Goal: Check status: Check status

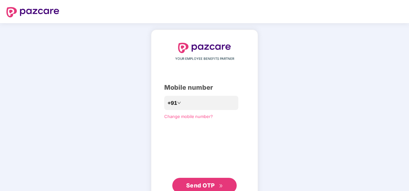
click at [199, 94] on div "YOUR EMPLOYEE BENEFITS PARTNER Mobile number +91 Change mobile number? Send OTP" at bounding box center [204, 118] width 80 height 151
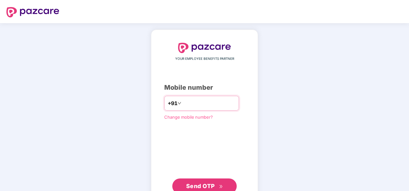
click at [192, 105] on input "number" at bounding box center [208, 103] width 53 height 10
click at [182, 102] on input "**********" at bounding box center [208, 103] width 53 height 10
type input "**********"
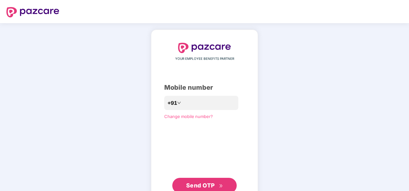
click at [206, 182] on span "Send OTP" at bounding box center [200, 185] width 29 height 7
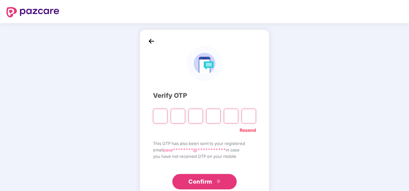
type input "*"
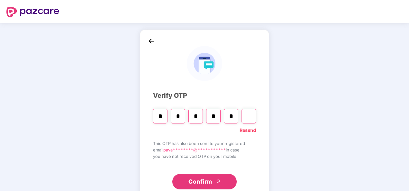
type input "*"
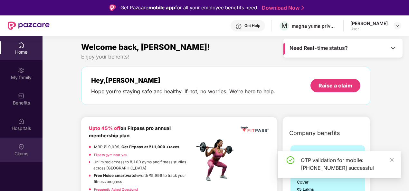
click at [15, 155] on div "Claims" at bounding box center [21, 154] width 42 height 6
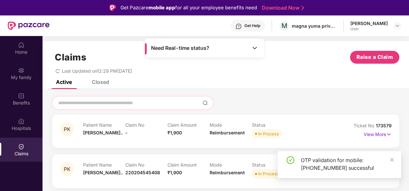
scroll to position [36, 0]
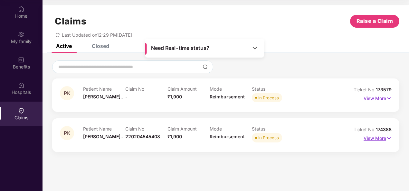
click at [390, 137] on img at bounding box center [388, 138] width 5 height 7
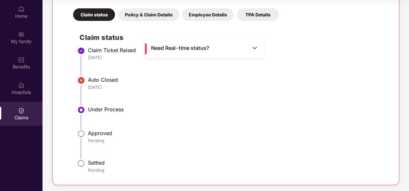
scroll to position [60, 0]
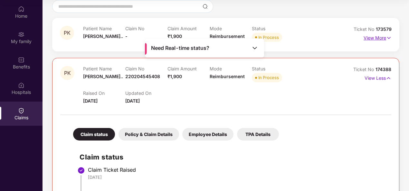
click at [381, 36] on p "View More" at bounding box center [377, 37] width 28 height 9
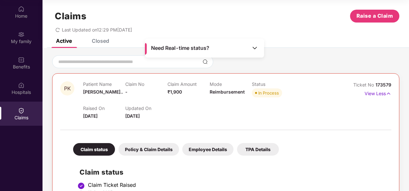
scroll to position [0, 0]
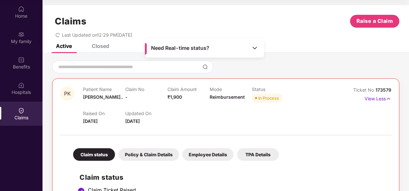
click at [154, 156] on div "Policy & Claim Details" at bounding box center [148, 154] width 60 height 13
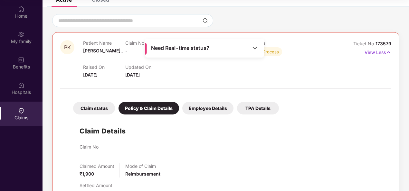
scroll to position [44, 0]
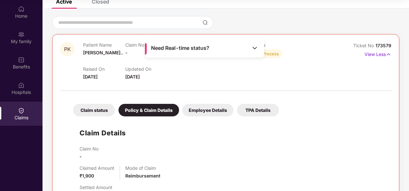
click at [24, 110] on img at bounding box center [21, 110] width 6 height 6
click at [21, 111] on img at bounding box center [21, 110] width 6 height 6
click at [13, 94] on div "Hospitals" at bounding box center [21, 92] width 42 height 6
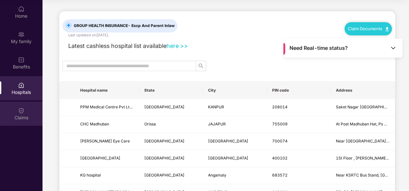
click at [21, 114] on div "Claims" at bounding box center [21, 114] width 42 height 24
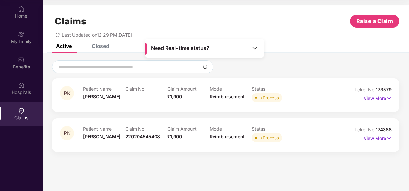
click at [105, 44] on div "Closed" at bounding box center [100, 46] width 17 height 6
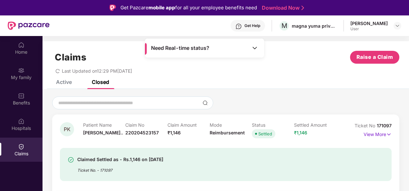
click at [62, 82] on div "Active" at bounding box center [64, 82] width 16 height 6
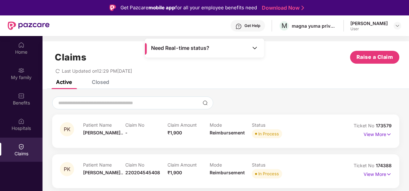
scroll to position [36, 0]
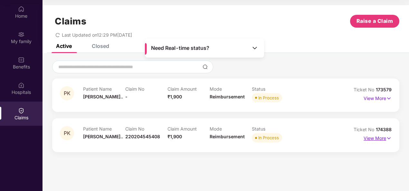
click at [386, 137] on img at bounding box center [388, 138] width 5 height 7
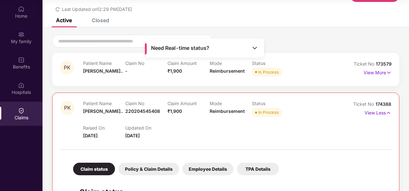
scroll to position [0, 0]
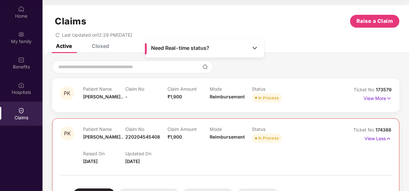
click at [107, 47] on div "Closed" at bounding box center [100, 46] width 17 height 6
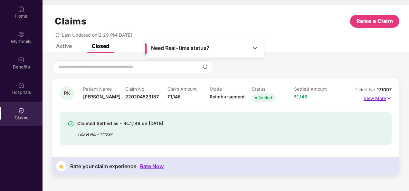
click at [388, 98] on img at bounding box center [388, 98] width 5 height 7
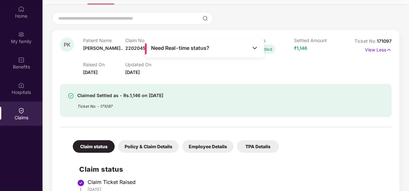
scroll to position [75, 0]
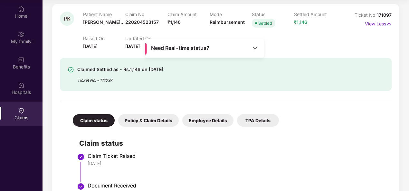
click at [207, 121] on div "Employee Details" at bounding box center [207, 120] width 51 height 13
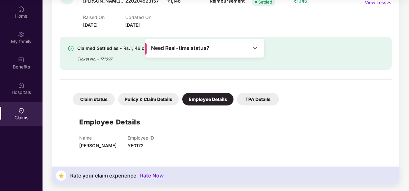
scroll to position [96, 0]
click at [257, 103] on div "TPA Details" at bounding box center [258, 99] width 42 height 13
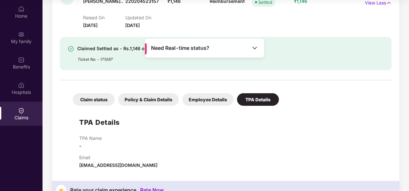
click at [158, 106] on div "Claim status Policy & Claim Details Employee Details TPA Details TPA Details TP…" at bounding box center [225, 126] width 331 height 85
click at [160, 103] on div "Policy & Claim Details" at bounding box center [148, 99] width 60 height 13
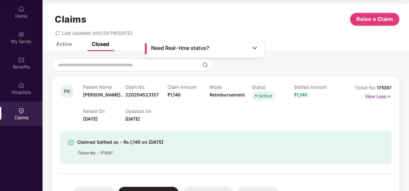
scroll to position [0, 0]
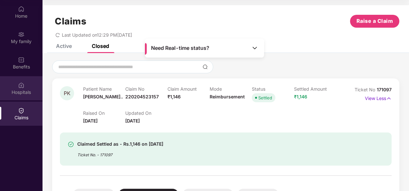
click at [15, 98] on div "Hospitals" at bounding box center [21, 88] width 42 height 24
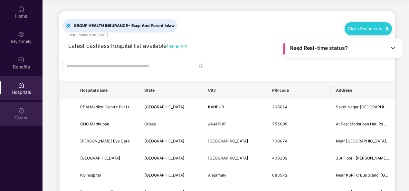
click at [19, 113] on img at bounding box center [21, 110] width 6 height 6
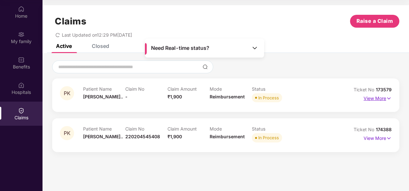
click at [389, 100] on img at bounding box center [388, 98] width 5 height 7
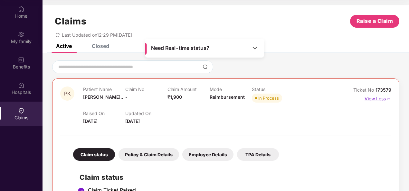
click at [389, 100] on img at bounding box center [387, 98] width 5 height 7
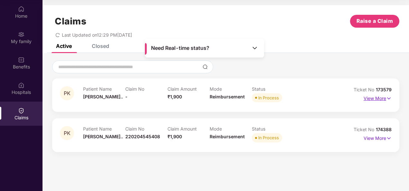
click at [389, 100] on img at bounding box center [388, 98] width 5 height 7
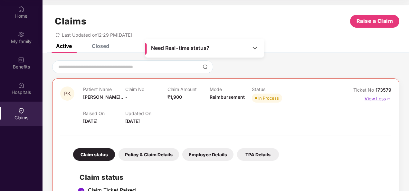
click at [389, 100] on img at bounding box center [387, 98] width 5 height 7
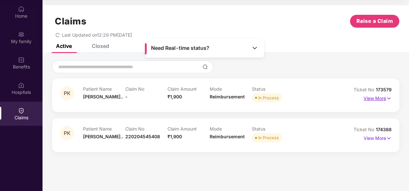
click at [389, 100] on img at bounding box center [388, 98] width 5 height 7
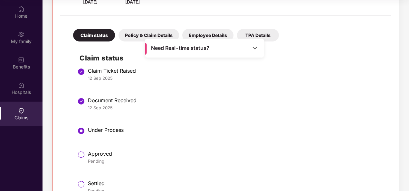
scroll to position [180, 0]
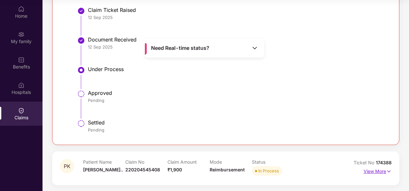
click at [389, 169] on img at bounding box center [388, 171] width 5 height 7
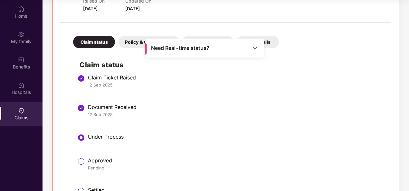
scroll to position [0, 0]
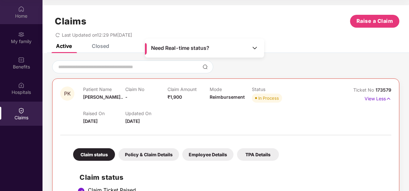
click at [30, 15] on div "Home" at bounding box center [21, 16] width 42 height 6
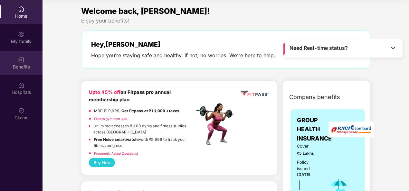
click at [23, 53] on div "Benefits" at bounding box center [21, 63] width 42 height 24
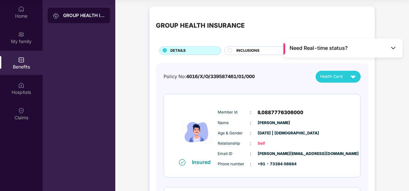
click at [236, 49] on span "INCLUSIONS" at bounding box center [247, 51] width 23 height 6
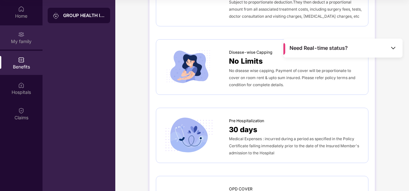
scroll to position [227, 0]
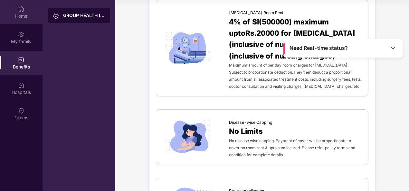
click at [32, 19] on div "Home" at bounding box center [21, 16] width 42 height 6
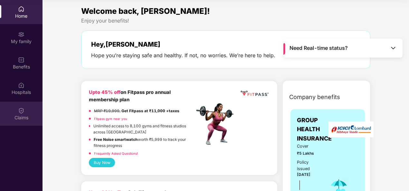
click at [28, 123] on div "Claims" at bounding box center [21, 114] width 42 height 24
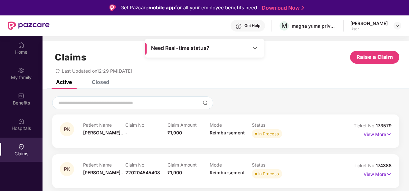
scroll to position [36, 0]
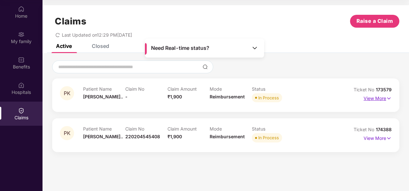
click at [390, 98] on img at bounding box center [388, 98] width 5 height 7
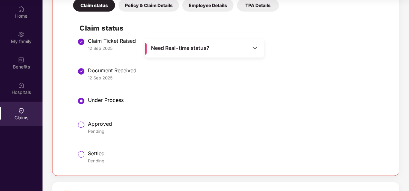
scroll to position [180, 0]
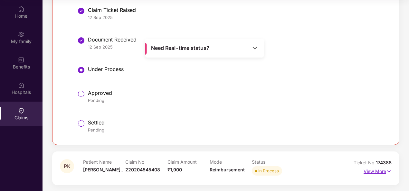
click at [389, 170] on img at bounding box center [388, 171] width 5 height 7
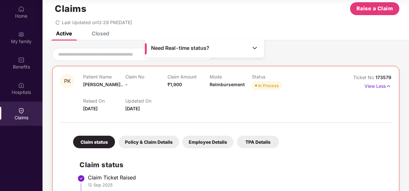
scroll to position [0, 0]
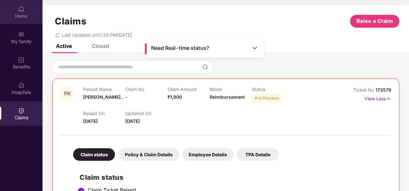
click at [15, 14] on div "Home" at bounding box center [21, 16] width 42 height 6
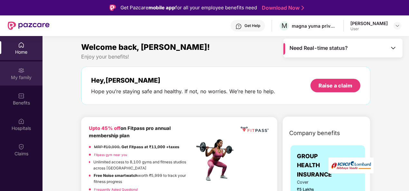
click at [14, 69] on div "My family" at bounding box center [21, 73] width 42 height 24
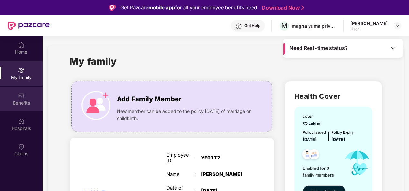
click at [32, 101] on div "Benefits" at bounding box center [21, 103] width 42 height 6
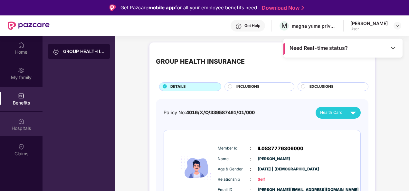
click at [28, 128] on div "Hospitals" at bounding box center [21, 128] width 42 height 6
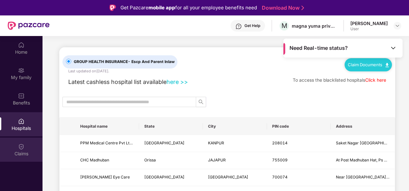
click at [27, 147] on div "Claims" at bounding box center [21, 150] width 42 height 24
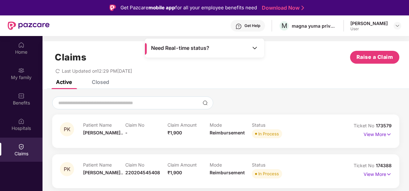
scroll to position [36, 0]
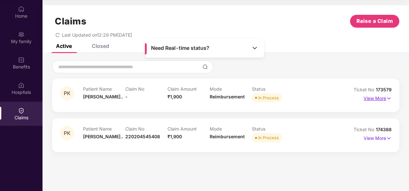
click at [388, 96] on img at bounding box center [388, 98] width 5 height 7
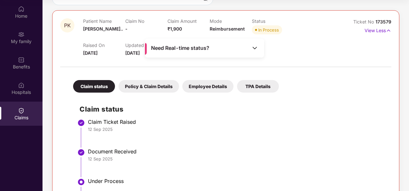
scroll to position [0, 0]
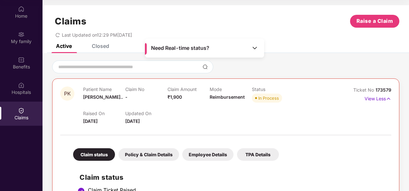
click at [255, 49] on img at bounding box center [254, 48] width 6 height 6
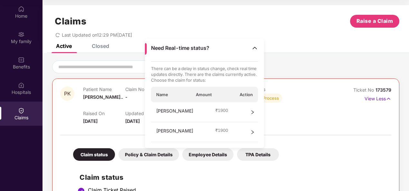
click at [252, 112] on icon "right" at bounding box center [252, 112] width 5 height 5
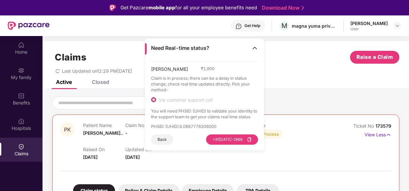
click at [162, 139] on button "Back" at bounding box center [162, 140] width 22 height 10
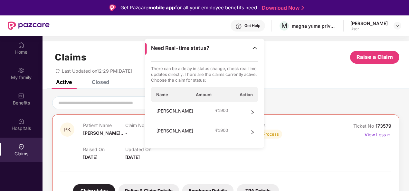
click at [251, 131] on icon "right" at bounding box center [252, 132] width 5 height 5
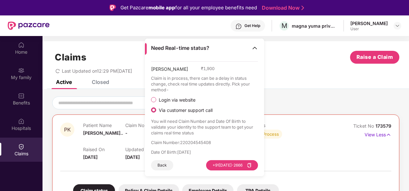
scroll to position [36, 0]
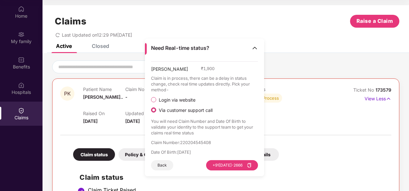
click at [155, 165] on button "Back" at bounding box center [162, 165] width 22 height 10
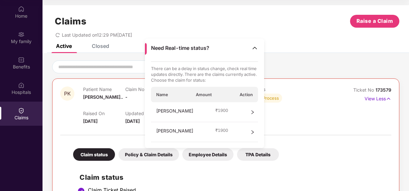
click at [254, 48] on img at bounding box center [254, 48] width 6 height 6
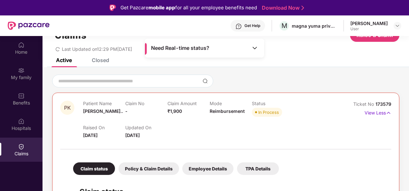
scroll to position [0, 0]
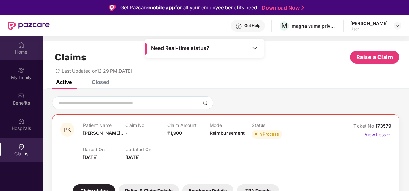
click at [10, 47] on div "Home" at bounding box center [21, 48] width 42 height 24
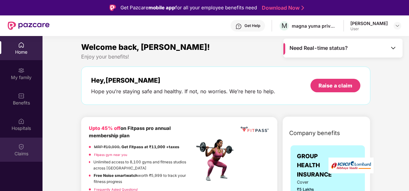
click at [31, 148] on div "Claims" at bounding box center [21, 150] width 42 height 24
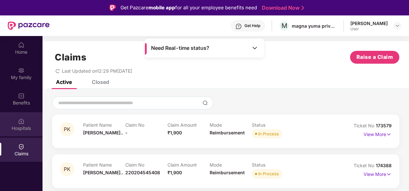
click at [21, 120] on img at bounding box center [21, 121] width 6 height 6
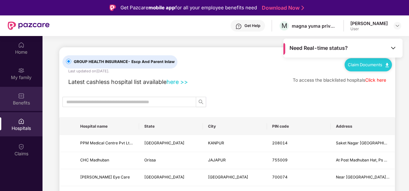
click at [21, 94] on img at bounding box center [21, 96] width 6 height 6
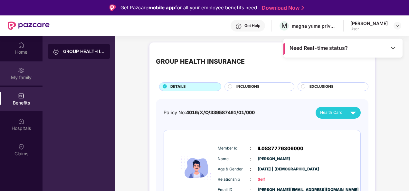
click at [26, 71] on div "My family" at bounding box center [21, 73] width 42 height 24
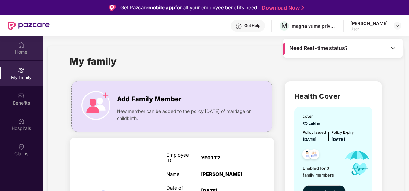
click at [19, 53] on div "Home" at bounding box center [21, 52] width 42 height 6
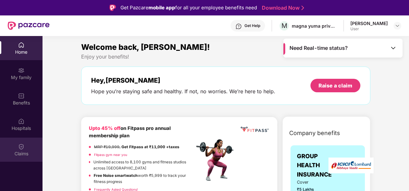
click at [17, 149] on div "Claims" at bounding box center [21, 150] width 42 height 24
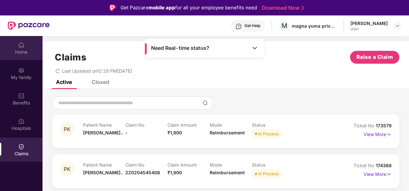
click at [28, 47] on div "Home" at bounding box center [21, 48] width 42 height 24
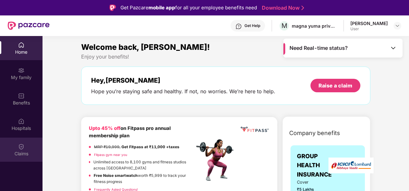
click at [28, 149] on div "Claims" at bounding box center [21, 150] width 42 height 24
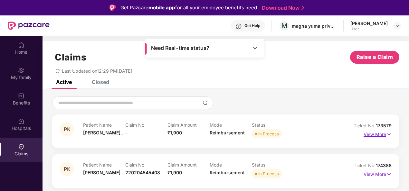
click at [389, 136] on img at bounding box center [388, 134] width 5 height 7
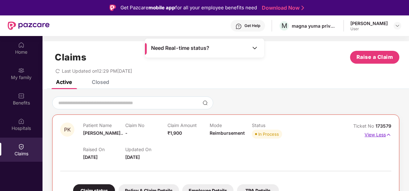
click at [388, 135] on img at bounding box center [387, 134] width 5 height 7
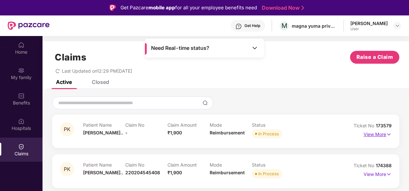
click at [388, 135] on img at bounding box center [388, 134] width 5 height 7
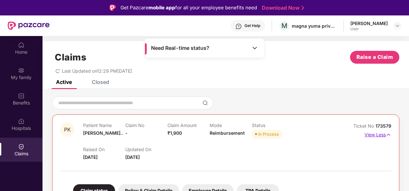
click at [388, 135] on img at bounding box center [387, 134] width 5 height 7
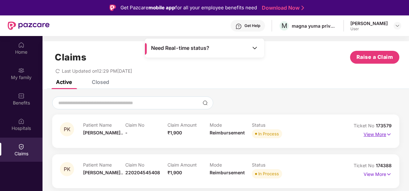
scroll to position [36, 0]
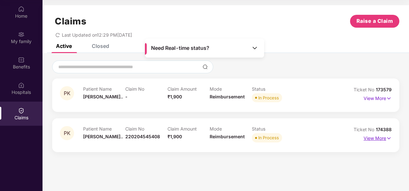
click at [389, 136] on img at bounding box center [388, 138] width 5 height 7
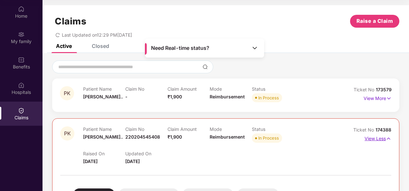
click at [389, 136] on img at bounding box center [387, 138] width 5 height 7
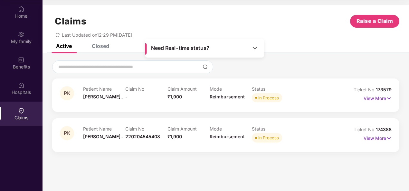
scroll to position [0, 0]
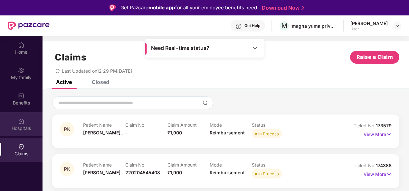
click at [27, 118] on div "Hospitals" at bounding box center [21, 124] width 42 height 24
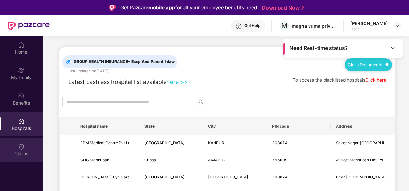
click at [27, 153] on div "Claims" at bounding box center [21, 154] width 42 height 6
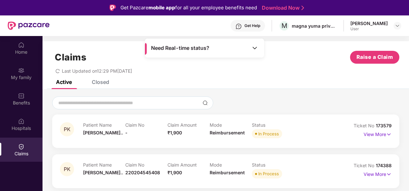
scroll to position [36, 0]
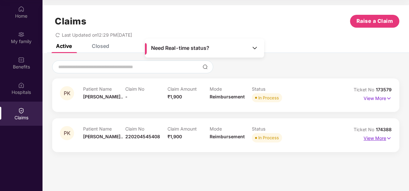
click at [389, 137] on img at bounding box center [388, 138] width 5 height 7
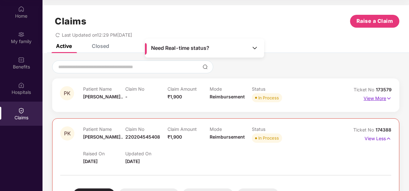
click at [388, 97] on img at bounding box center [388, 98] width 5 height 7
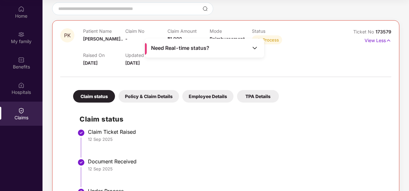
scroll to position [58, 0]
click at [158, 65] on div "Updated On [DATE]" at bounding box center [146, 60] width 42 height 14
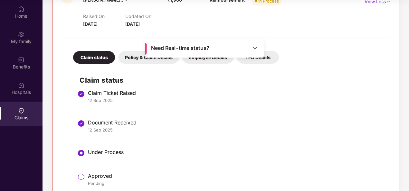
scroll to position [97, 0]
